Goal: Task Accomplishment & Management: Use online tool/utility

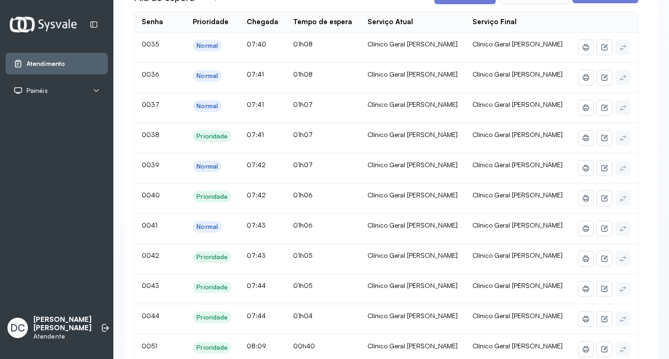
scroll to position [46, 0]
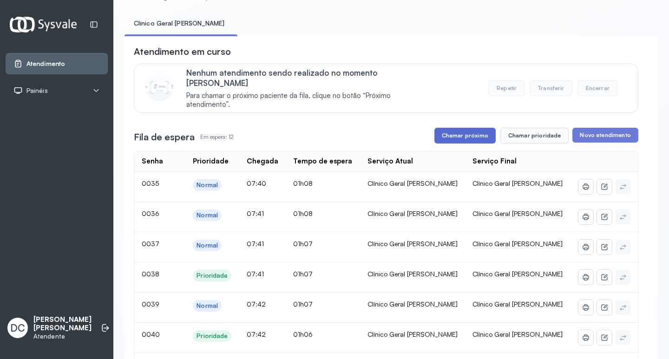
click at [448, 128] on button "Chamar próximo" at bounding box center [465, 136] width 61 height 16
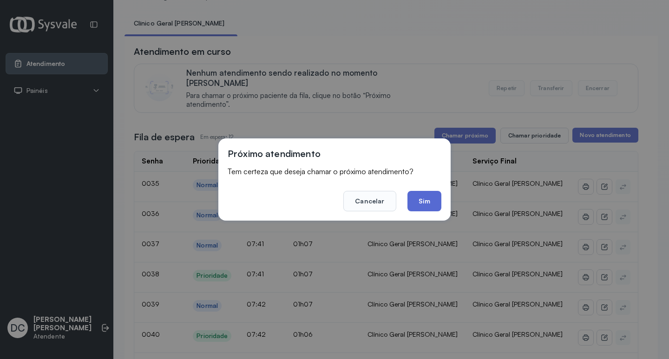
click at [438, 199] on button "Sim" at bounding box center [425, 201] width 34 height 20
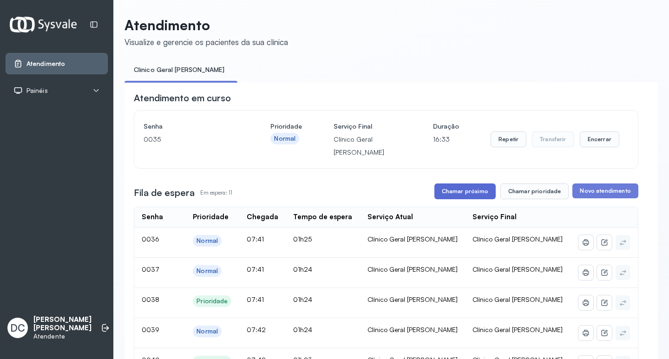
click at [447, 193] on button "Chamar próximo" at bounding box center [465, 192] width 61 height 16
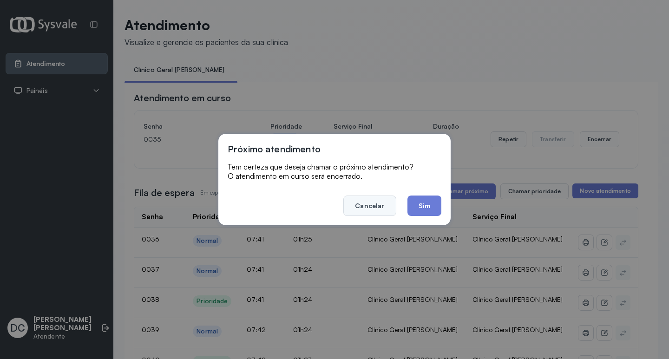
click at [370, 208] on button "Cancelar" at bounding box center [369, 206] width 53 height 20
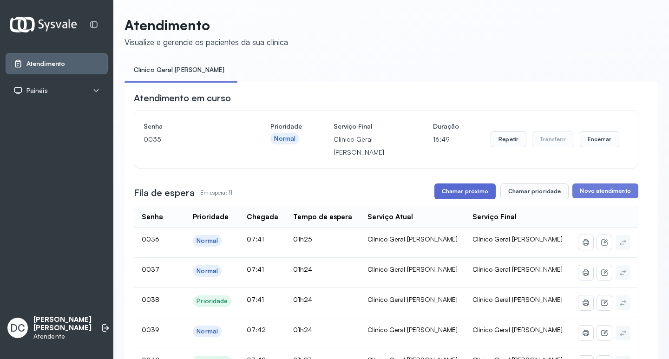
click at [461, 190] on button "Chamar próximo" at bounding box center [465, 192] width 61 height 16
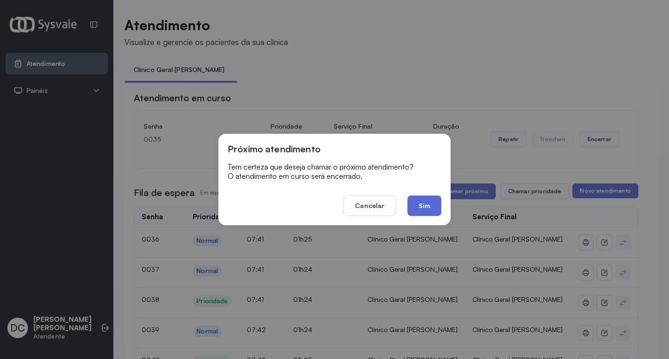
click at [424, 208] on button "Sim" at bounding box center [425, 206] width 34 height 20
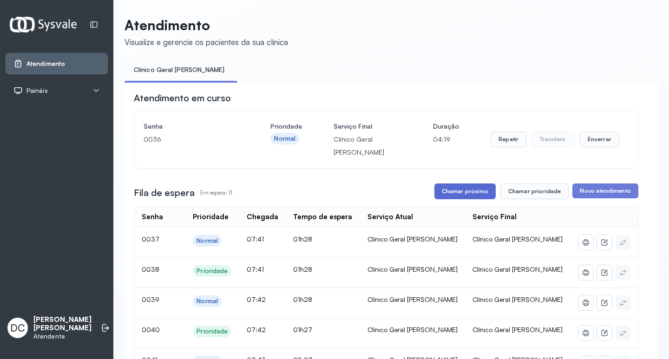
click at [449, 193] on button "Chamar próximo" at bounding box center [465, 192] width 61 height 16
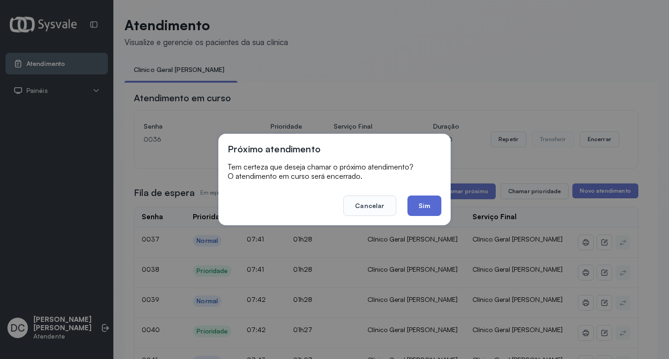
click at [429, 212] on button "Sim" at bounding box center [425, 206] width 34 height 20
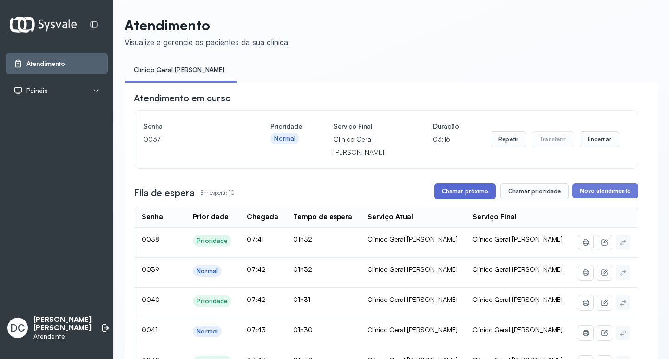
click at [480, 186] on button "Chamar próximo" at bounding box center [465, 192] width 61 height 16
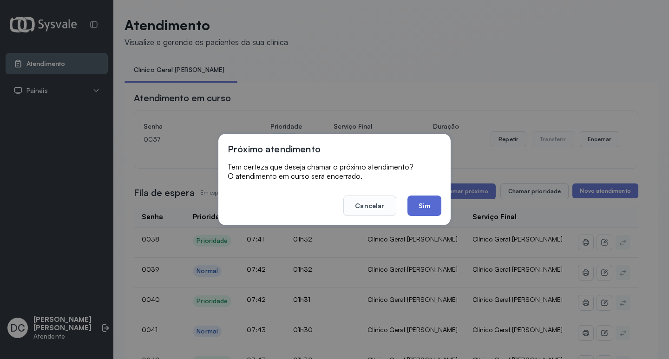
click at [416, 205] on button "Sim" at bounding box center [425, 206] width 34 height 20
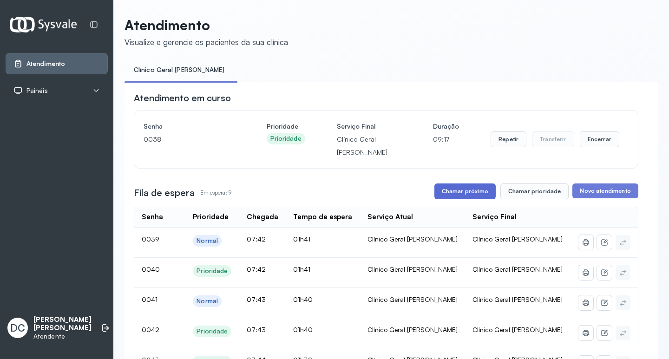
click at [483, 194] on button "Chamar próximo" at bounding box center [465, 192] width 61 height 16
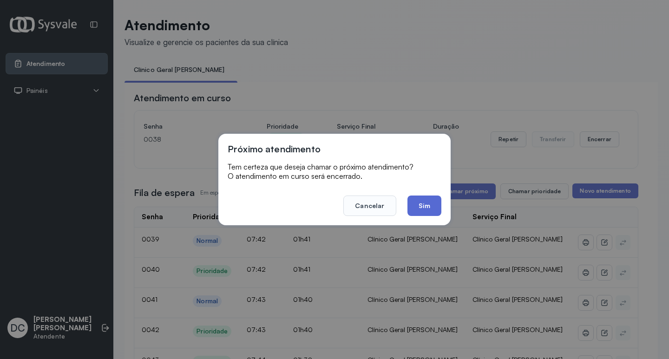
click at [438, 206] on button "Sim" at bounding box center [425, 206] width 34 height 20
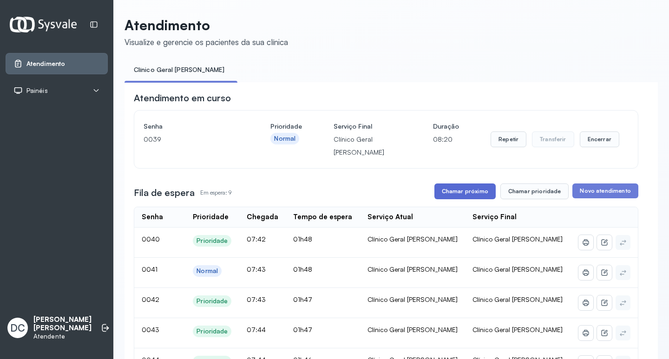
click at [480, 191] on button "Chamar próximo" at bounding box center [465, 192] width 61 height 16
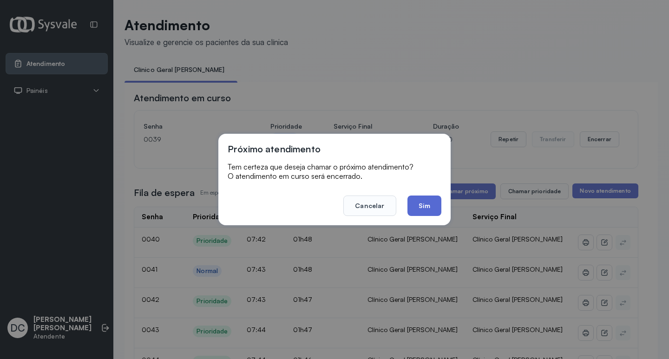
click at [420, 208] on button "Sim" at bounding box center [425, 206] width 34 height 20
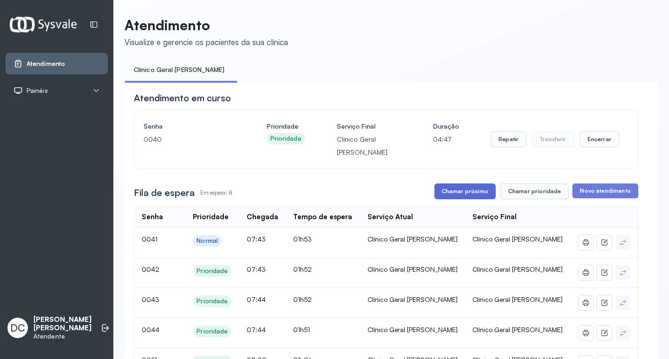
click at [485, 195] on button "Chamar próximo" at bounding box center [465, 192] width 61 height 16
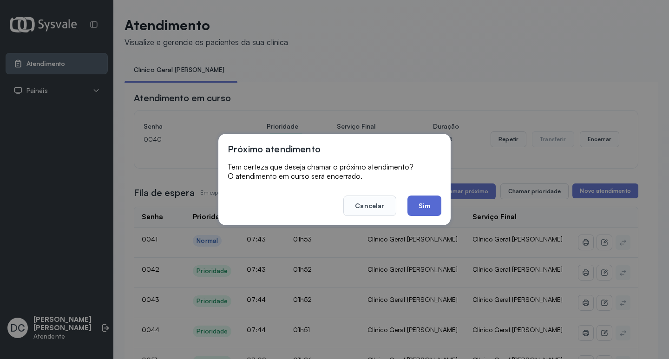
click at [428, 206] on button "Sim" at bounding box center [425, 206] width 34 height 20
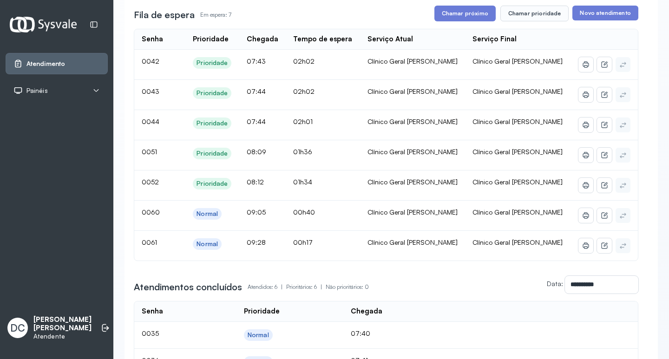
scroll to position [93, 0]
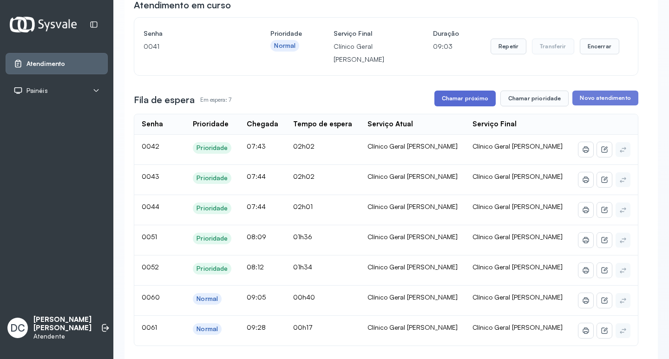
click at [464, 106] on button "Chamar próximo" at bounding box center [465, 99] width 61 height 16
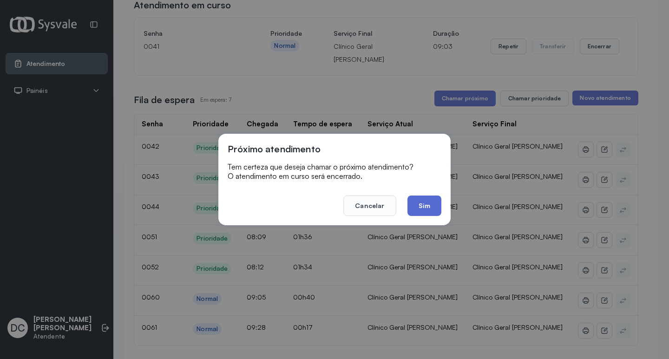
click at [417, 196] on button "Sim" at bounding box center [425, 206] width 34 height 20
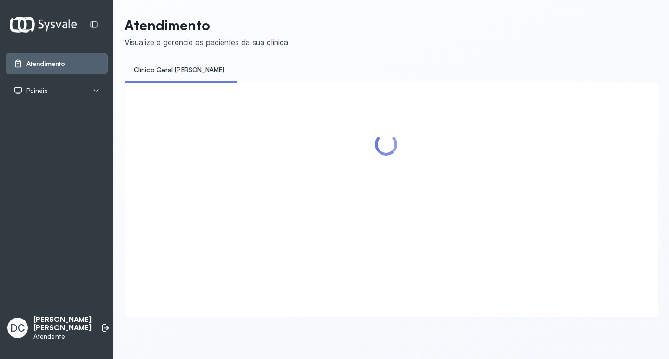
scroll to position [0, 0]
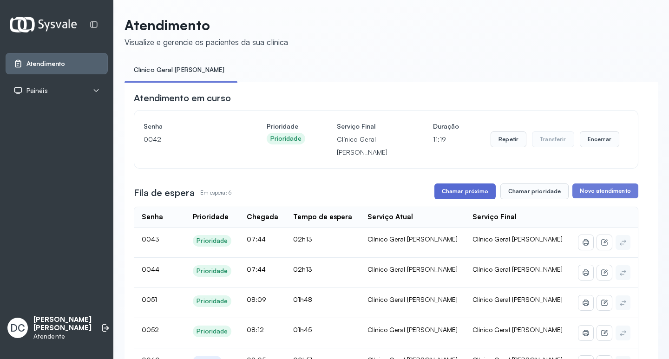
click at [459, 193] on button "Chamar próximo" at bounding box center [465, 192] width 61 height 16
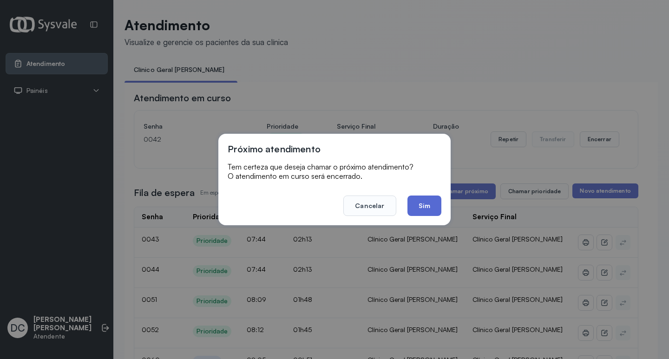
click at [435, 198] on button "Sim" at bounding box center [425, 206] width 34 height 20
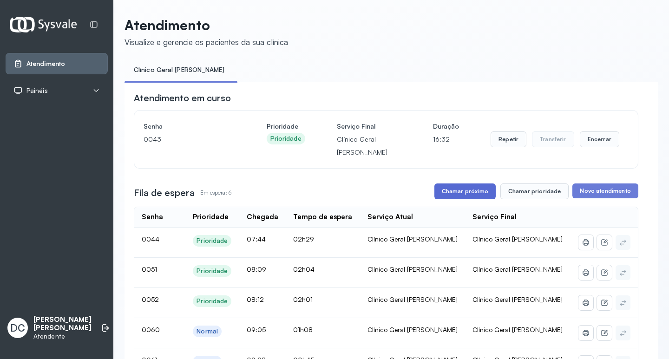
click at [481, 196] on button "Chamar próximo" at bounding box center [465, 192] width 61 height 16
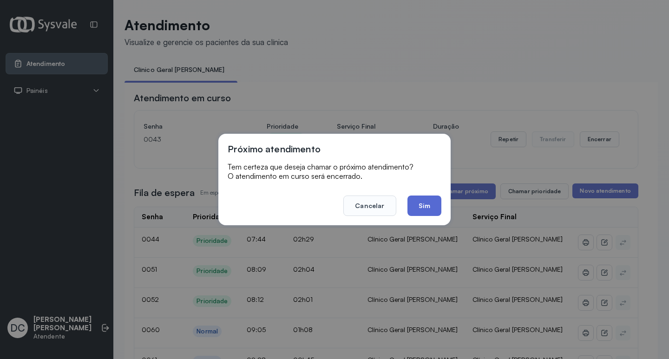
click at [436, 200] on button "Sim" at bounding box center [425, 206] width 34 height 20
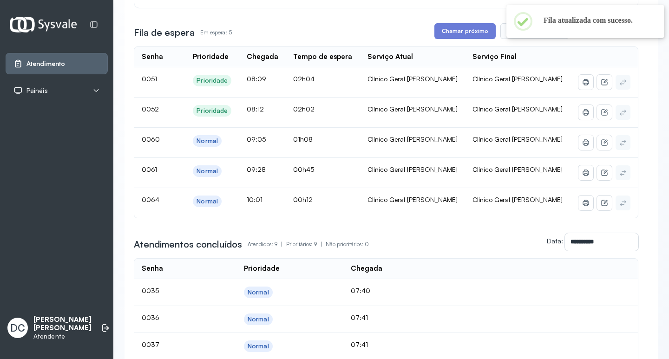
scroll to position [186, 0]
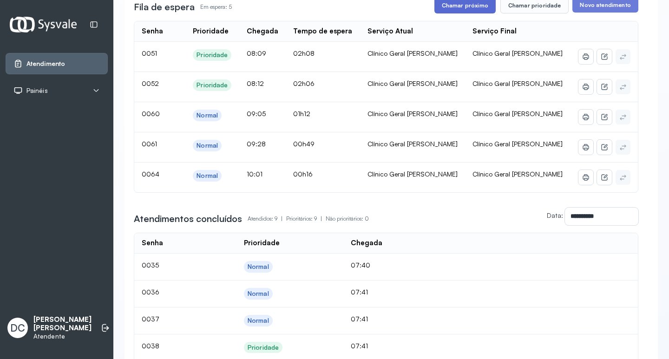
click at [458, 4] on button "Chamar próximo" at bounding box center [465, 6] width 61 height 16
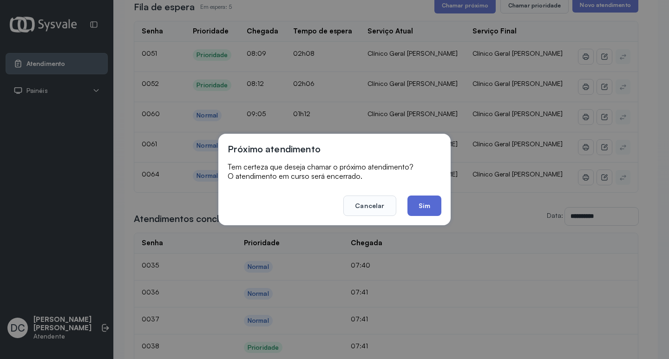
click at [424, 200] on button "Sim" at bounding box center [425, 206] width 34 height 20
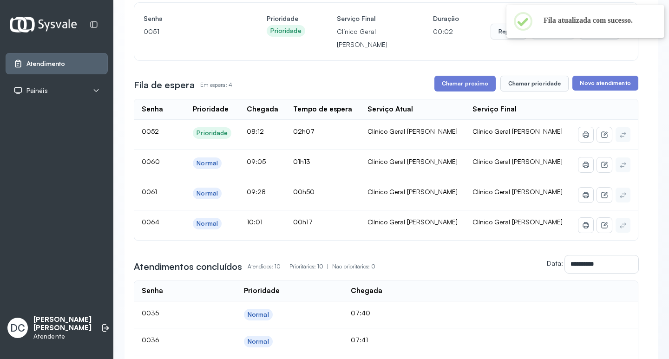
scroll to position [139, 0]
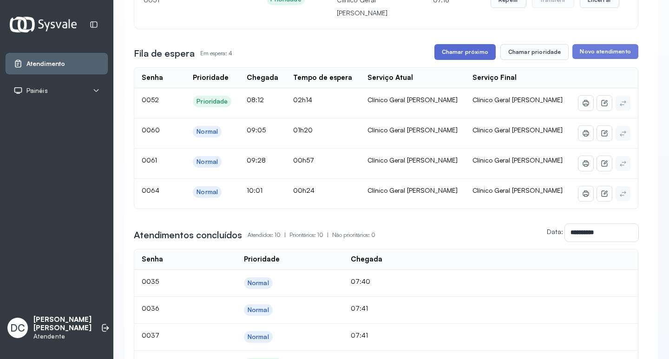
click at [447, 53] on button "Chamar próximo" at bounding box center [465, 52] width 61 height 16
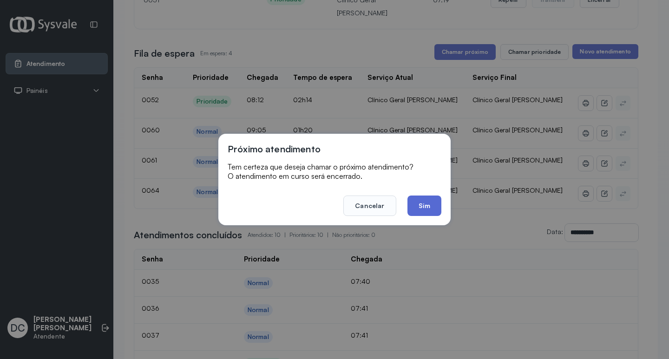
click at [416, 205] on button "Sim" at bounding box center [425, 206] width 34 height 20
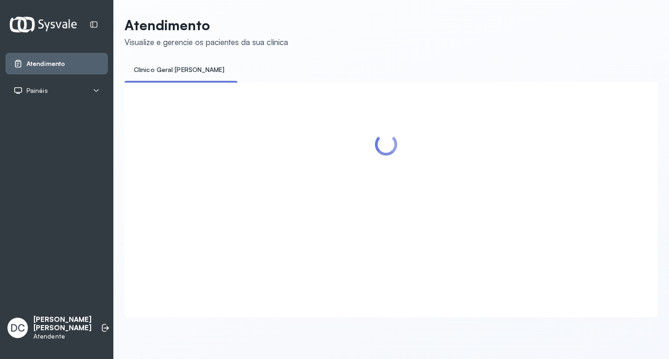
scroll to position [0, 0]
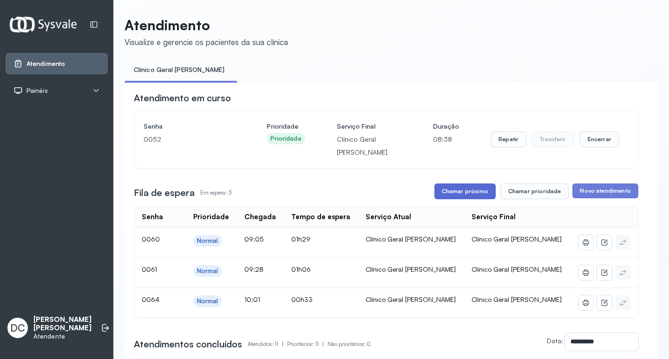
click at [471, 197] on button "Chamar próximo" at bounding box center [465, 192] width 61 height 16
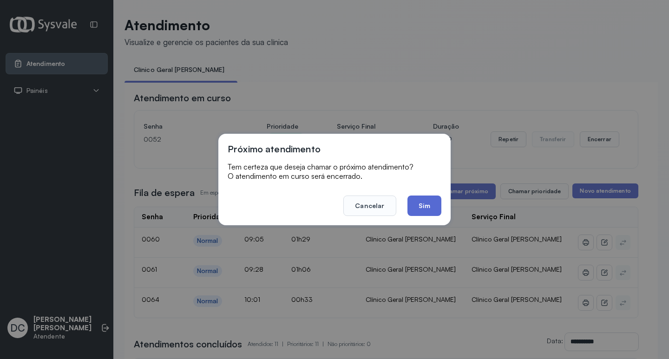
click at [436, 207] on button "Sim" at bounding box center [425, 206] width 34 height 20
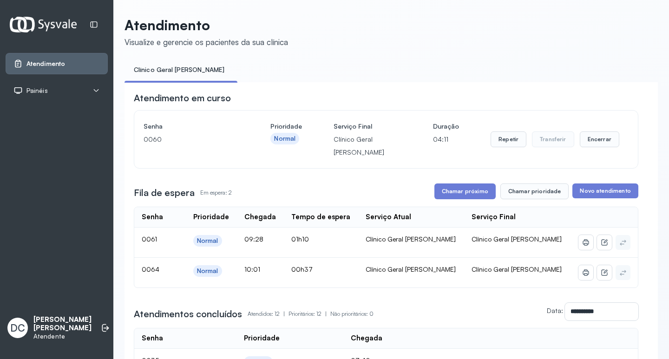
click at [459, 198] on button "Chamar próximo" at bounding box center [465, 192] width 61 height 16
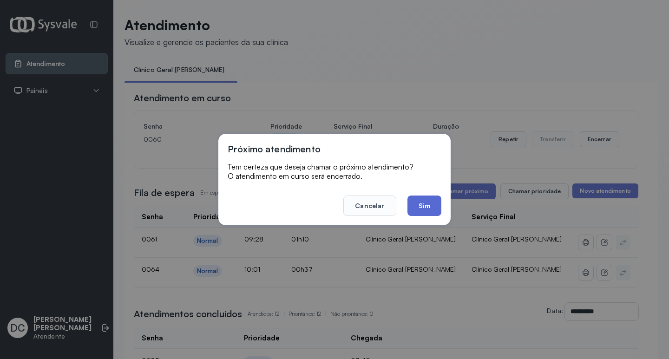
click at [428, 204] on button "Sim" at bounding box center [425, 206] width 34 height 20
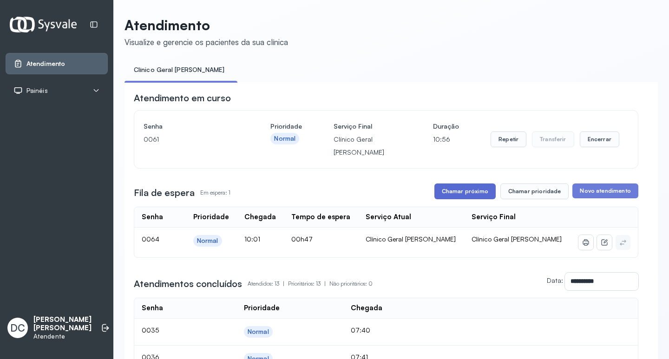
click at [464, 191] on button "Chamar próximo" at bounding box center [465, 192] width 61 height 16
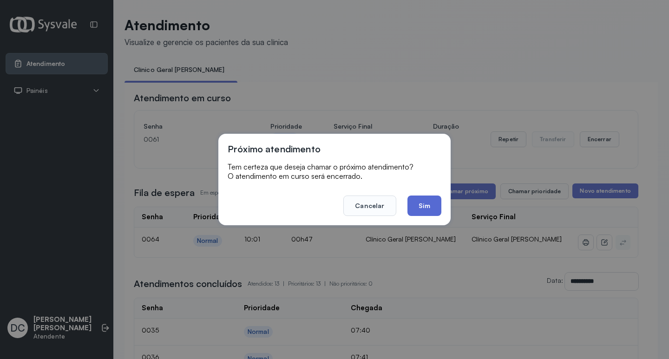
click at [414, 210] on button "Sim" at bounding box center [425, 206] width 34 height 20
